Goal: Task Accomplishment & Management: Manage account settings

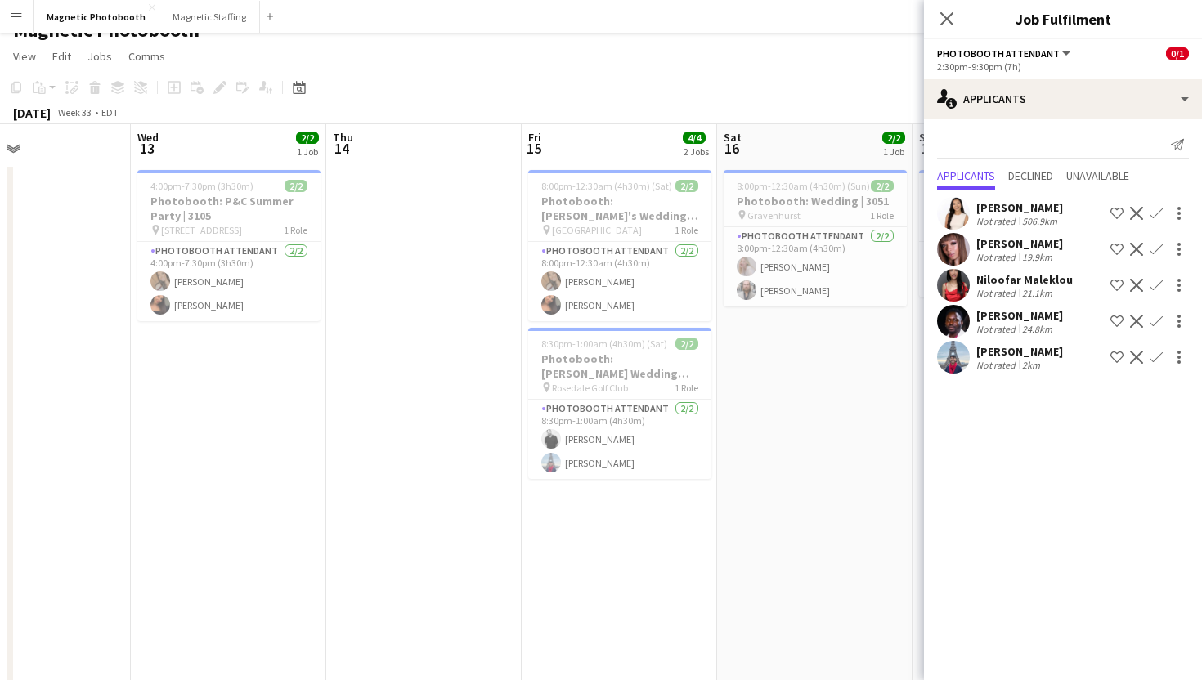
scroll to position [0, 518]
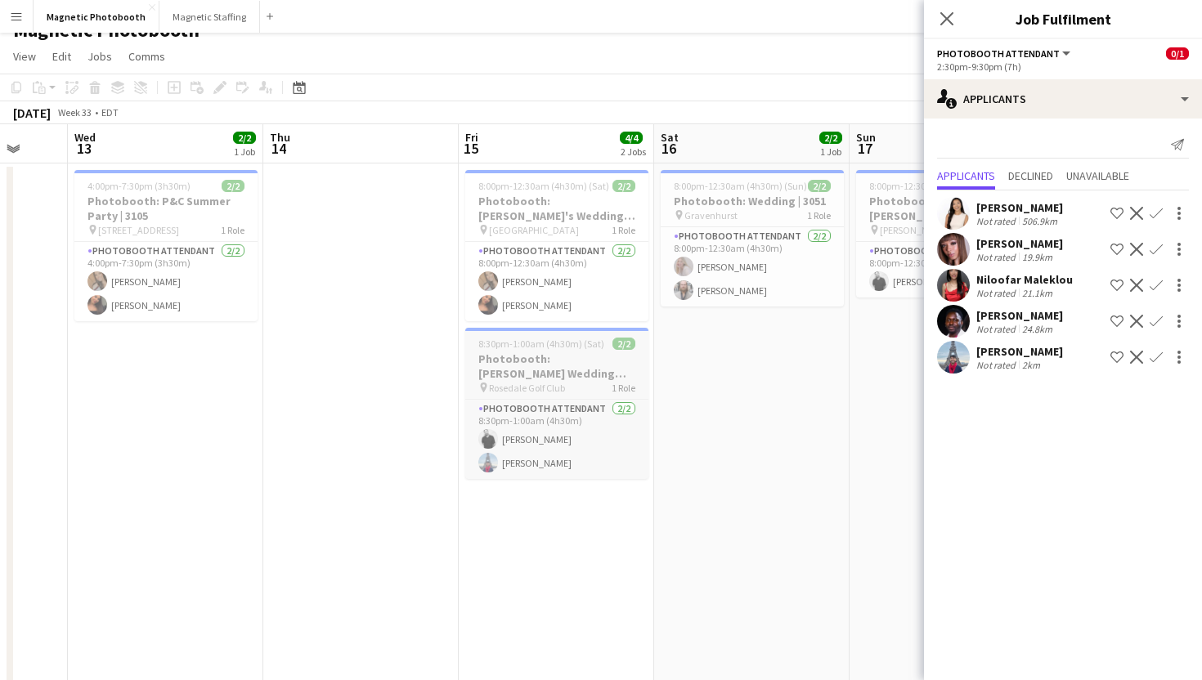
click at [543, 390] on span "Rosedale Golf Club" at bounding box center [527, 388] width 76 height 12
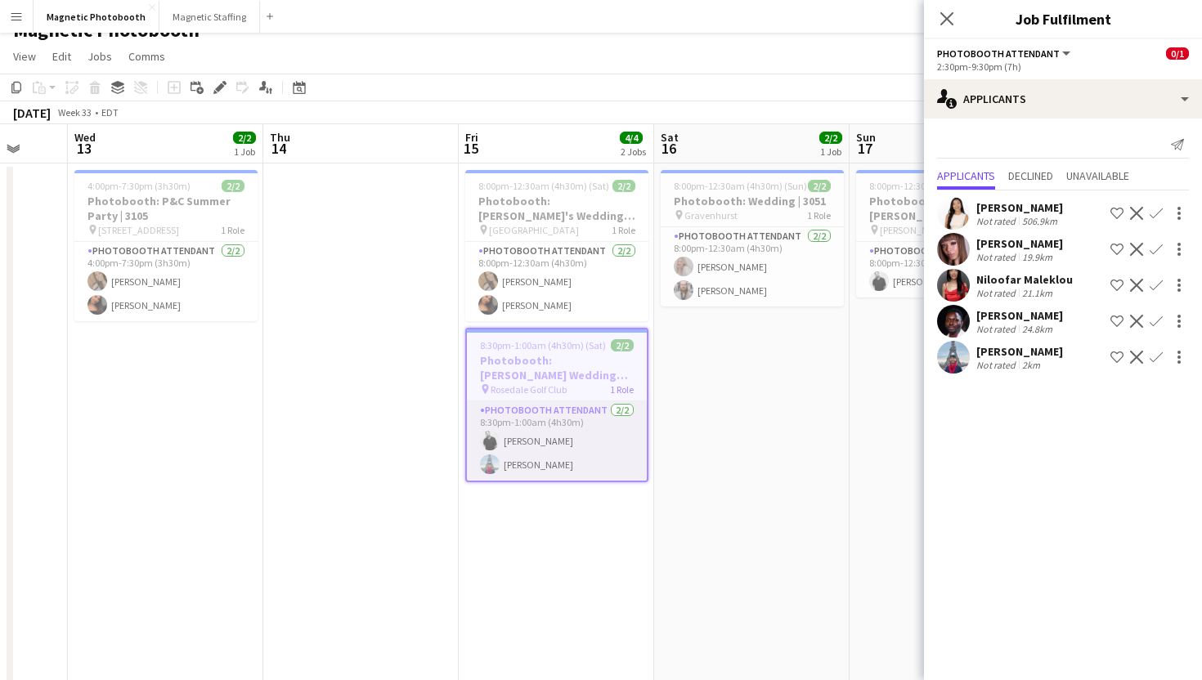
click at [540, 426] on app-card-role "Photobooth Attendant [DATE] 8:30pm-1:00am (4h30m) [PERSON_NAME] [PERSON_NAME]" at bounding box center [557, 441] width 180 height 79
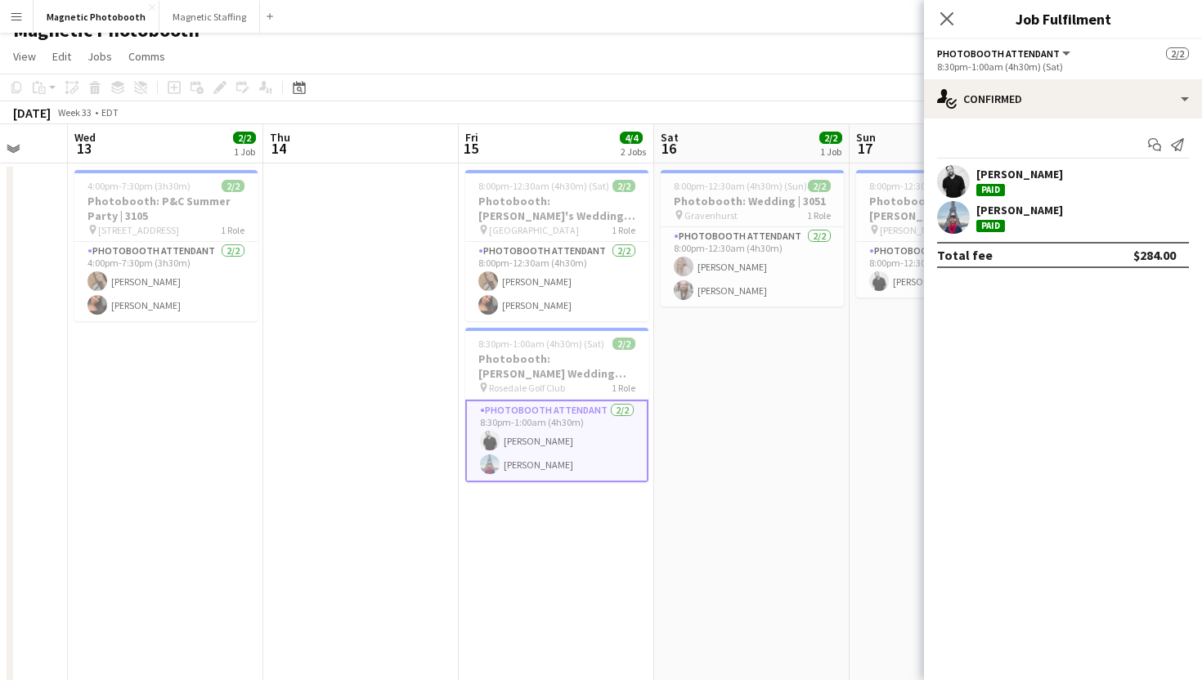
click at [1138, 190] on div "[PERSON_NAME]" at bounding box center [1063, 181] width 278 height 33
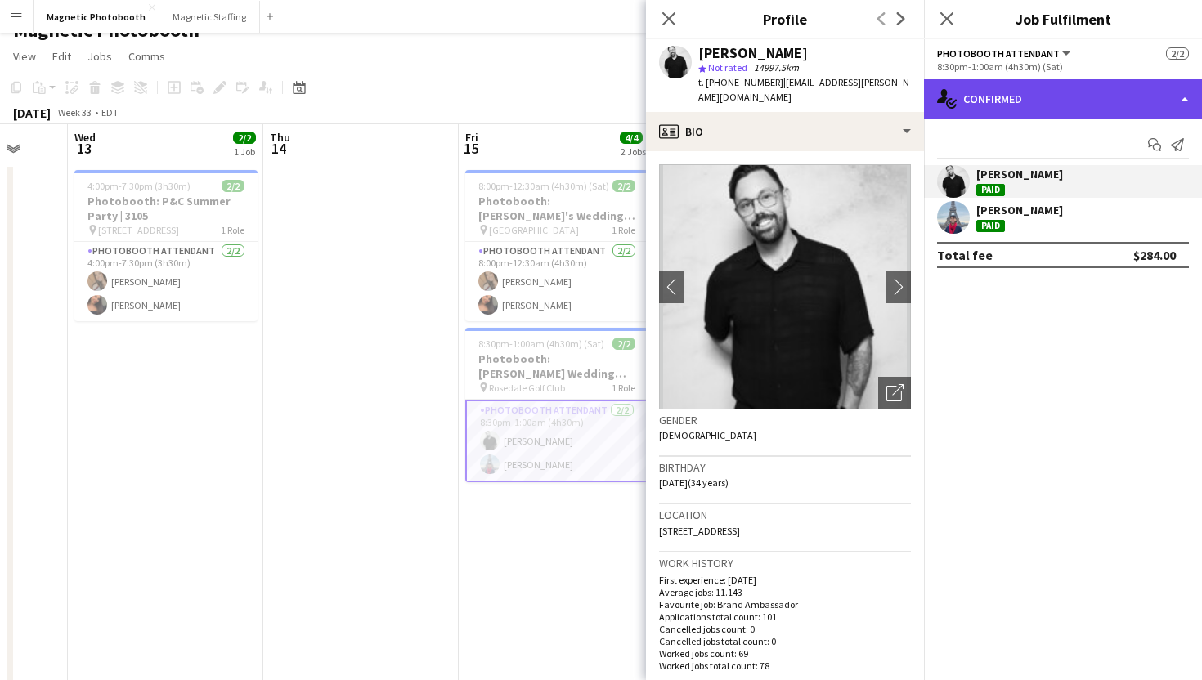
click at [1117, 92] on div "single-neutral-actions-check-2 Confirmed" at bounding box center [1063, 98] width 278 height 39
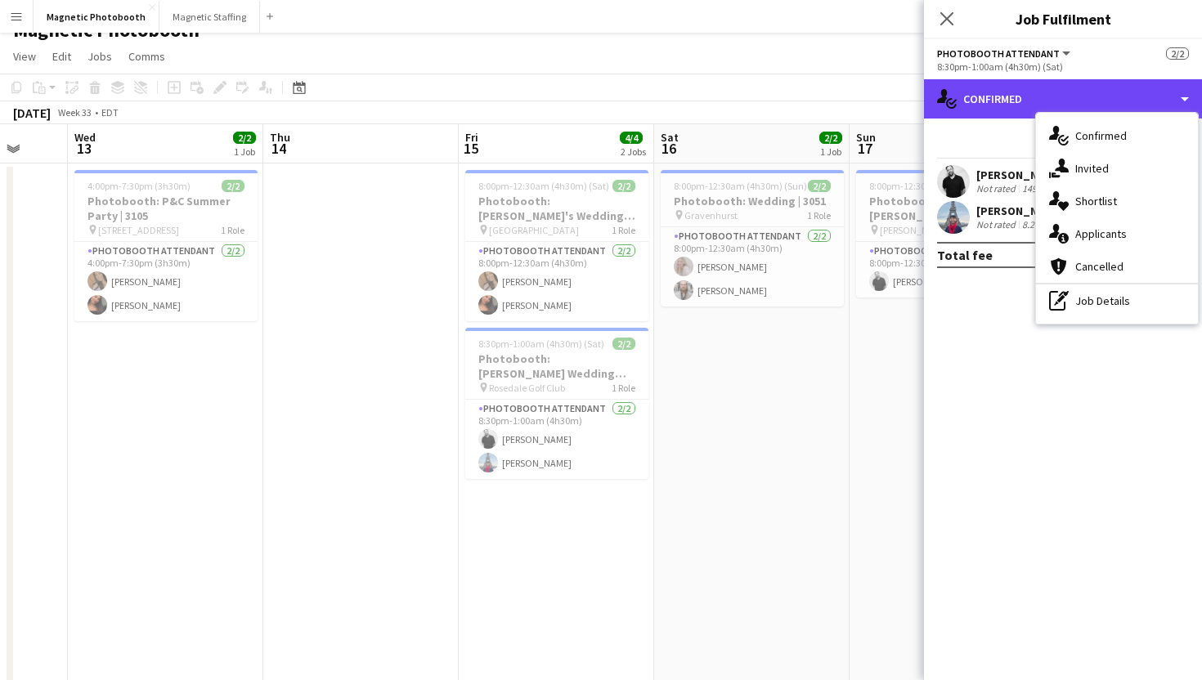
scroll to position [0, 0]
